Goal: Information Seeking & Learning: Compare options

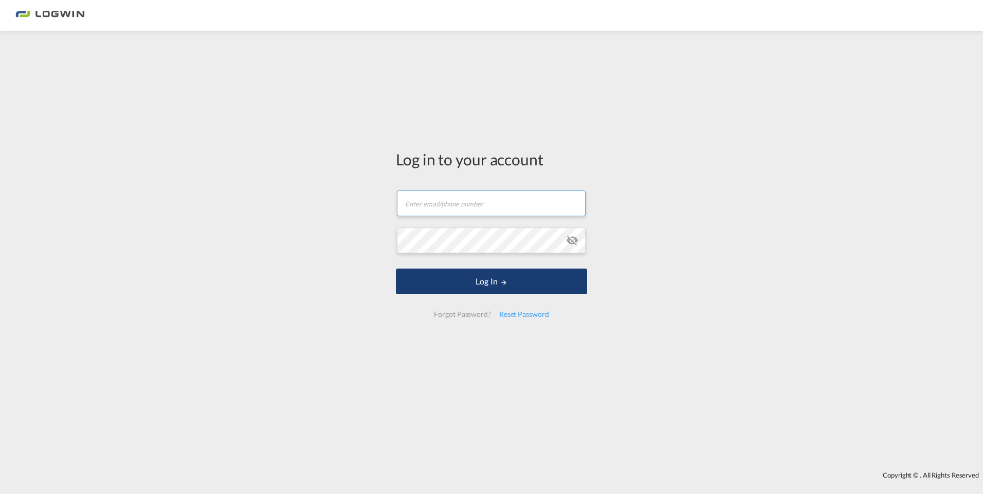
type input "[PERSON_NAME][EMAIL_ADDRESS][PERSON_NAME][DOMAIN_NAME]"
click at [521, 285] on button "Log In" at bounding box center [491, 282] width 191 height 26
